Goal: Task Accomplishment & Management: Manage account settings

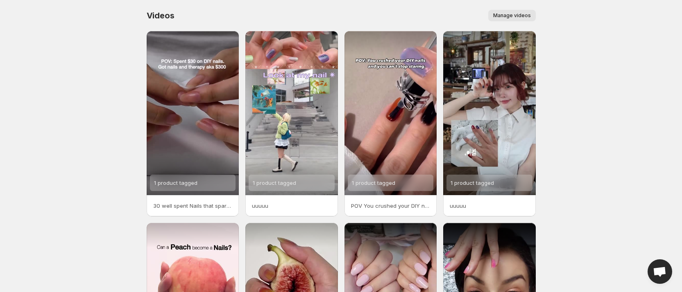
click at [513, 17] on span "Manage videos" at bounding box center [512, 15] width 38 height 7
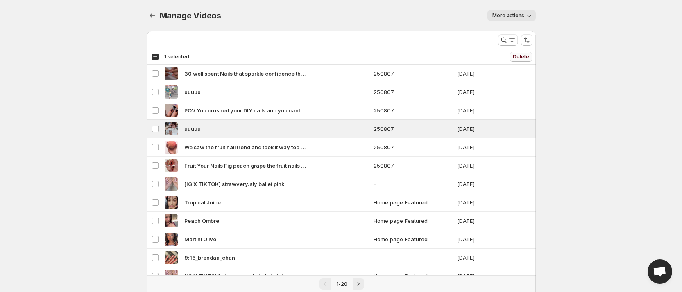
click at [524, 55] on span "Delete" at bounding box center [521, 57] width 16 height 7
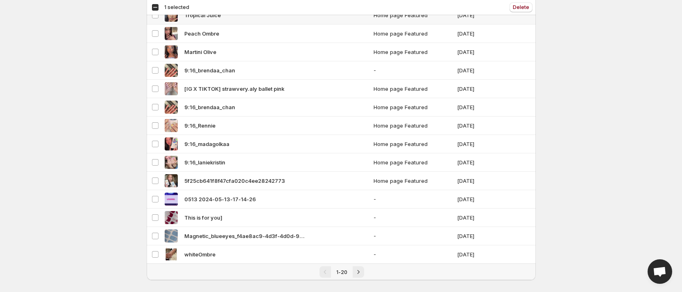
scroll to position [177, 0]
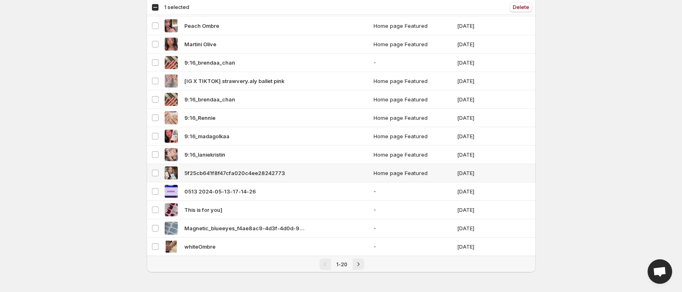
click at [215, 169] on span "5f25cb641f8f47cfa020c4ee28242773" at bounding box center [234, 173] width 101 height 8
drag, startPoint x: 205, startPoint y: 170, endPoint x: 226, endPoint y: 76, distance: 95.9
click at [226, 76] on tbody "Select video 30 well spent Nails that sparkle confidence that glows and 270 lef…" at bounding box center [341, 72] width 389 height 369
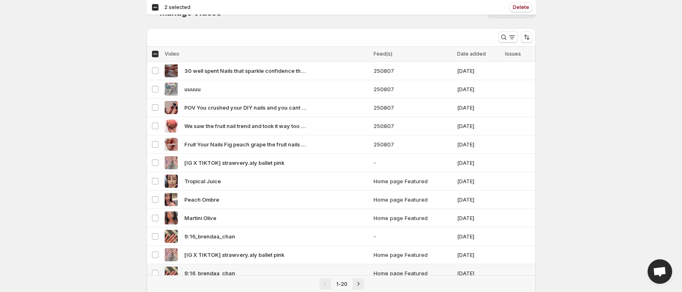
scroll to position [0, 0]
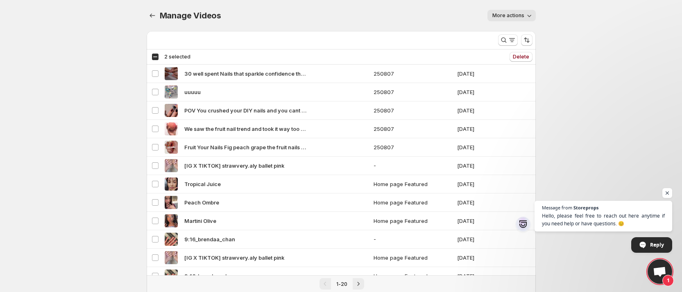
click at [506, 14] on span "More actions" at bounding box center [508, 15] width 32 height 7
click at [454, 18] on div "More actions" at bounding box center [383, 15] width 305 height 11
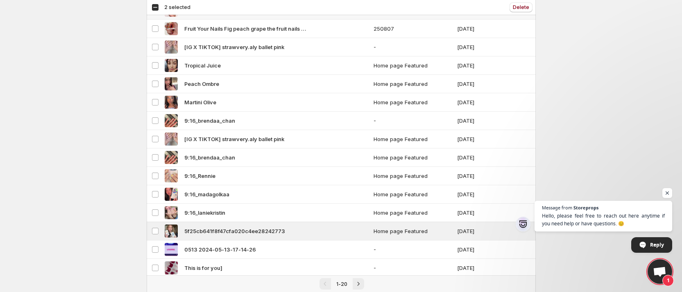
scroll to position [115, 0]
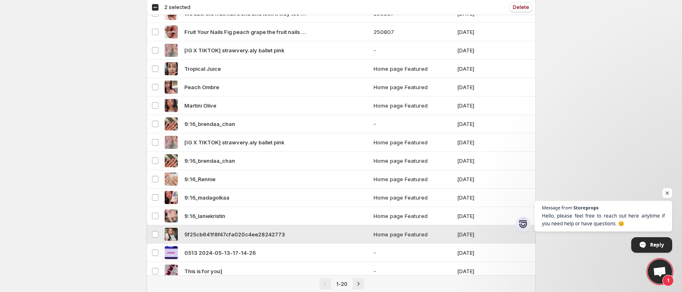
click at [252, 236] on span "5f25cb641f8f47cfa020c4ee28242773" at bounding box center [234, 235] width 101 height 8
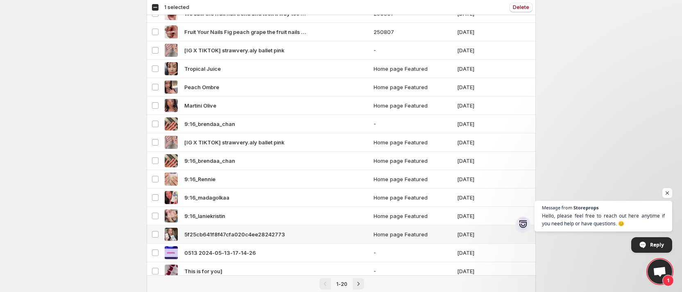
click at [253, 233] on span "5f25cb641f8f47cfa020c4ee28242773" at bounding box center [234, 235] width 101 height 8
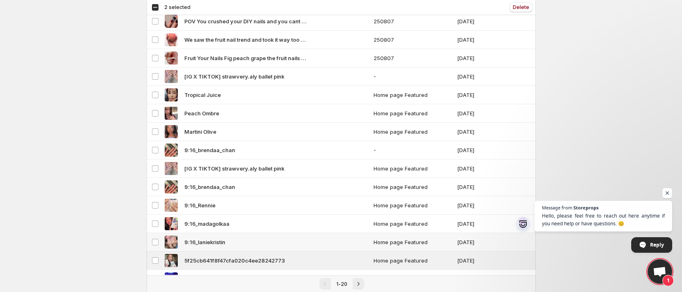
scroll to position [0, 0]
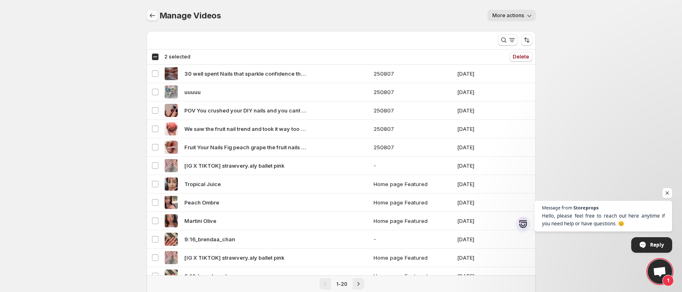
click at [152, 16] on icon "Manage Videos" at bounding box center [151, 16] width 5 height 4
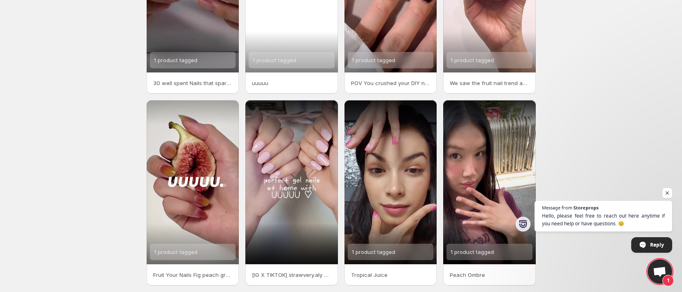
scroll to position [154, 0]
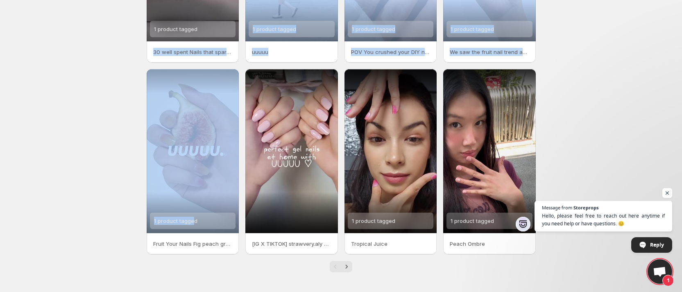
drag, startPoint x: 195, startPoint y: 162, endPoint x: 66, endPoint y: 54, distance: 167.7
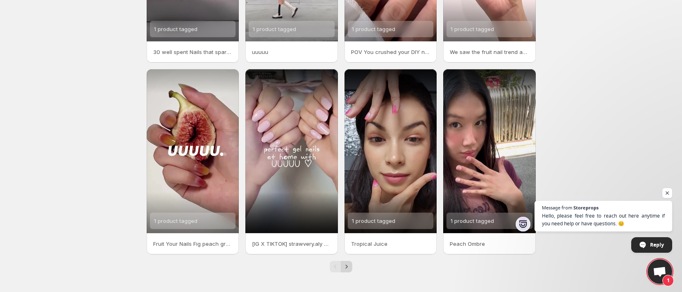
click at [348, 265] on icon "Next" at bounding box center [346, 267] width 8 height 8
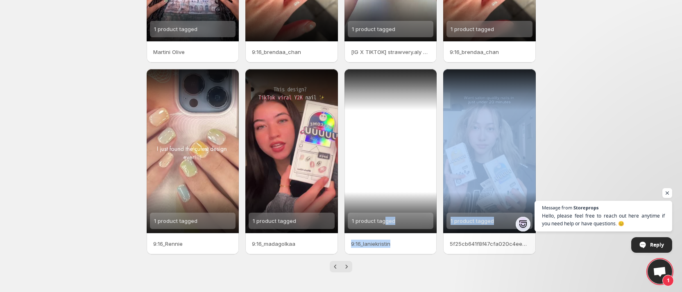
drag, startPoint x: 501, startPoint y: 222, endPoint x: 410, endPoint y: 230, distance: 90.9
click at [386, 226] on div "1 product tagged Martini Olive 9:16_brendaa_chan 1 product tagged [IG X TIKTOK]…" at bounding box center [341, 66] width 389 height 378
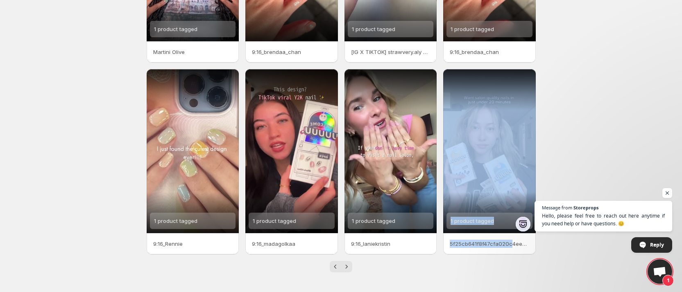
drag, startPoint x: 512, startPoint y: 244, endPoint x: 419, endPoint y: 244, distance: 93.0
click at [419, 244] on div "1 product tagged Martini Olive 9:16_brendaa_chan 1 product tagged [IG X TIKTOK]…" at bounding box center [341, 66] width 389 height 378
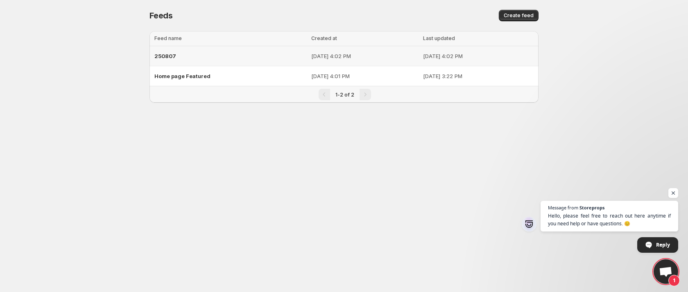
click at [168, 54] on span "250807" at bounding box center [165, 56] width 22 height 7
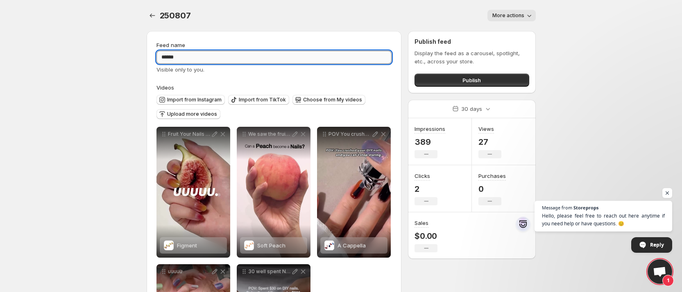
click at [197, 56] on input "******" at bounding box center [274, 57] width 236 height 13
type input "******"
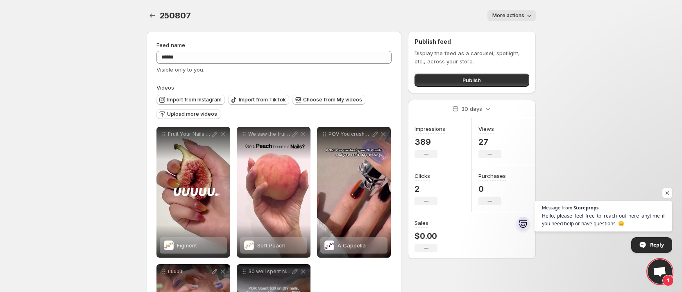
click at [96, 105] on body "**********" at bounding box center [341, 146] width 682 height 292
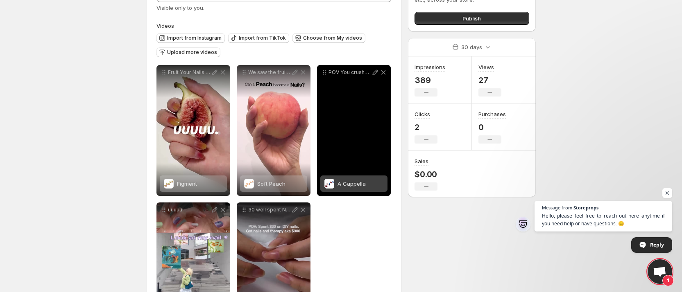
scroll to position [0, 0]
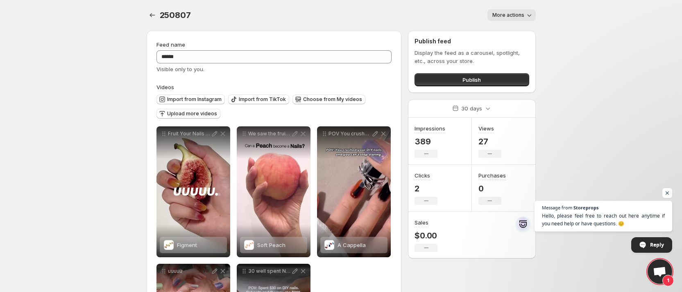
click at [498, 12] on button "More actions" at bounding box center [511, 14] width 48 height 11
click at [286, 83] on div "**********" at bounding box center [274, 218] width 236 height 355
click at [308, 100] on span "Choose from My videos" at bounding box center [332, 99] width 59 height 7
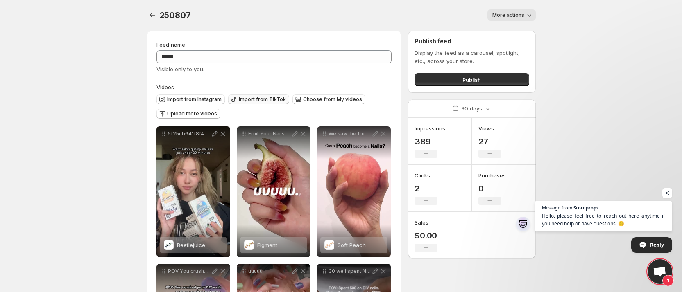
click at [262, 99] on span "Import from TikTok" at bounding box center [262, 99] width 47 height 7
click at [298, 100] on icon "button" at bounding box center [298, 99] width 8 height 8
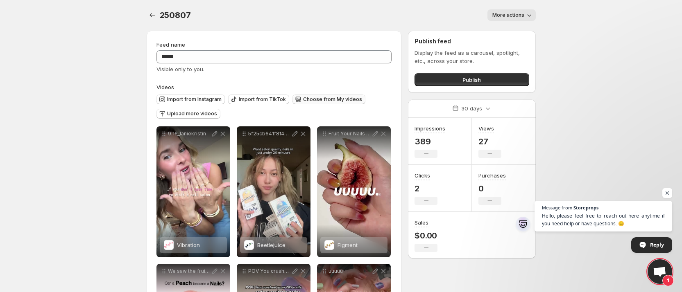
click at [308, 100] on span "Choose from My videos" at bounding box center [332, 99] width 59 height 7
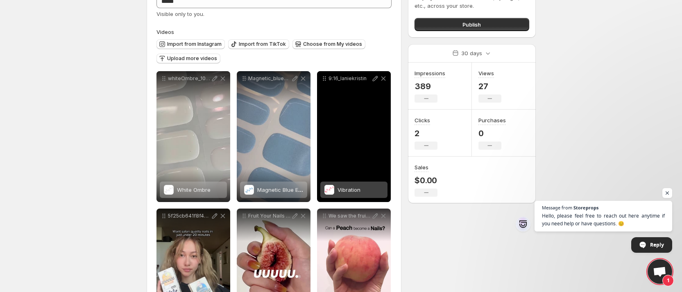
scroll to position [123, 0]
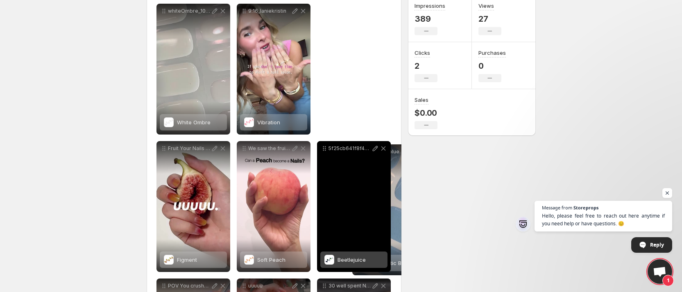
drag, startPoint x: 245, startPoint y: 11, endPoint x: 360, endPoint y: 151, distance: 181.9
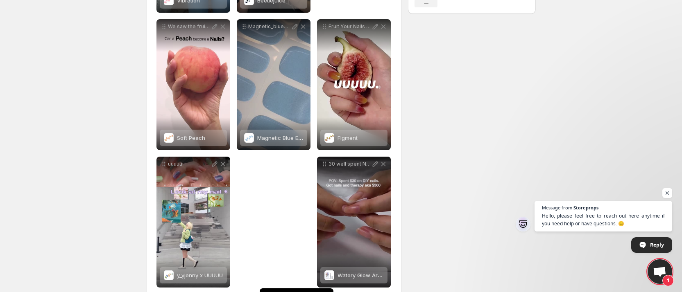
scroll to position [261, 0]
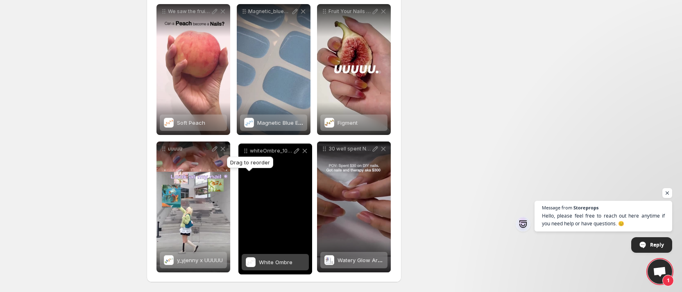
drag, startPoint x: 161, startPoint y: 11, endPoint x: 243, endPoint y: 150, distance: 161.8
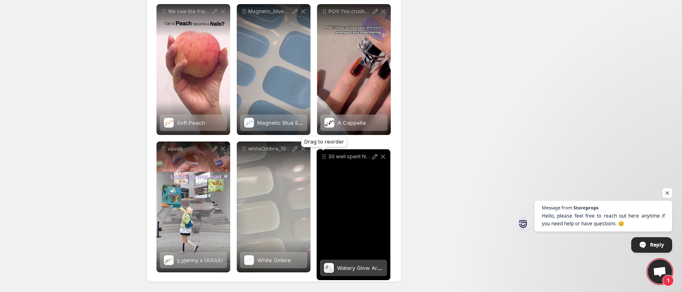
drag, startPoint x: 323, startPoint y: 152, endPoint x: 323, endPoint y: 160, distance: 7.8
click at [323, 160] on icon at bounding box center [324, 157] width 8 height 8
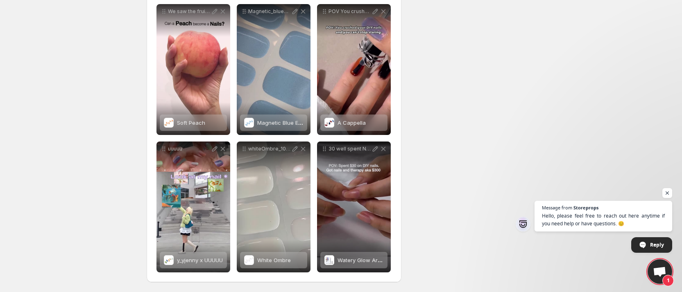
click at [507, 87] on div "**********" at bounding box center [338, 28] width 396 height 528
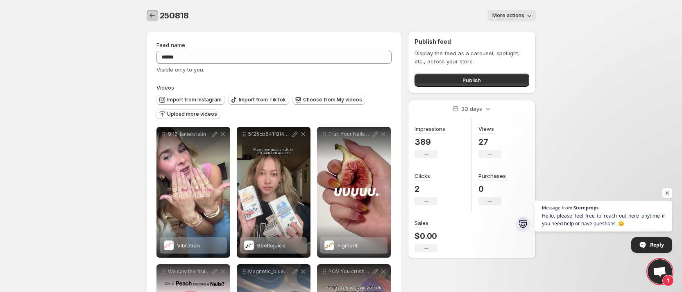
click at [152, 17] on icon "Settings" at bounding box center [152, 15] width 8 height 8
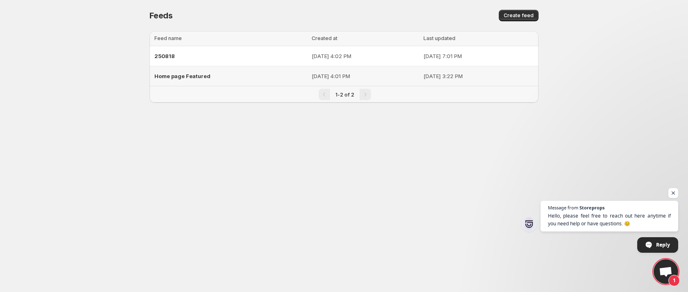
click at [185, 74] on span "Home page Featured" at bounding box center [182, 76] width 56 height 7
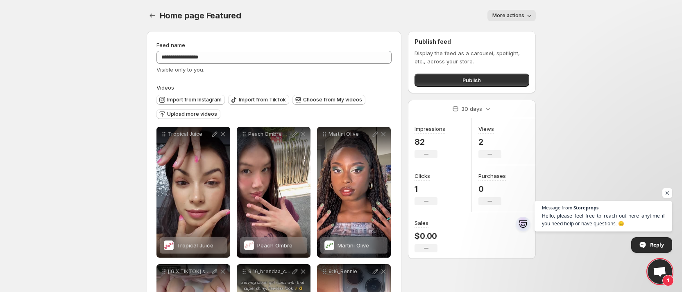
click at [98, 65] on body "**********" at bounding box center [341, 146] width 682 height 292
click at [149, 20] on button "Settings" at bounding box center [152, 15] width 11 height 11
